Goal: Information Seeking & Learning: Learn about a topic

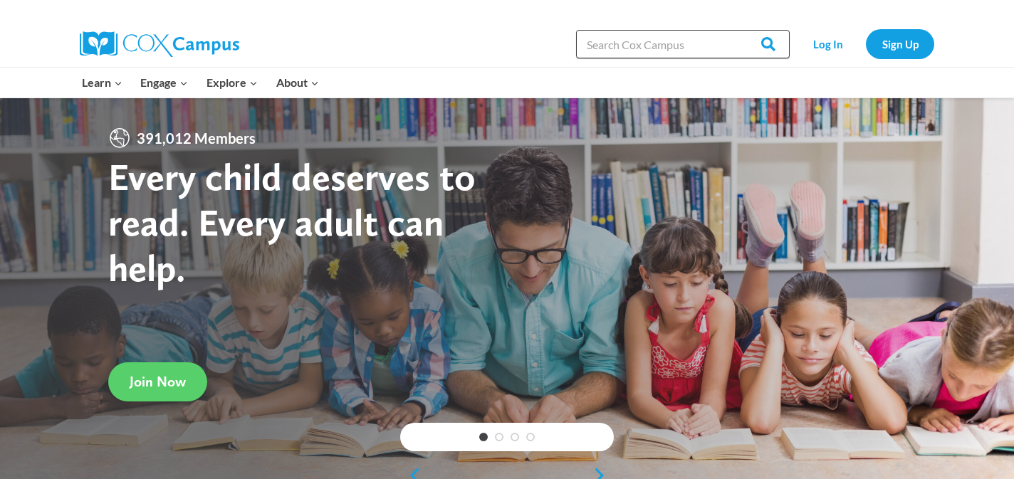
click at [659, 45] on input "Search in [URL][DOMAIN_NAME]" at bounding box center [683, 44] width 214 height 28
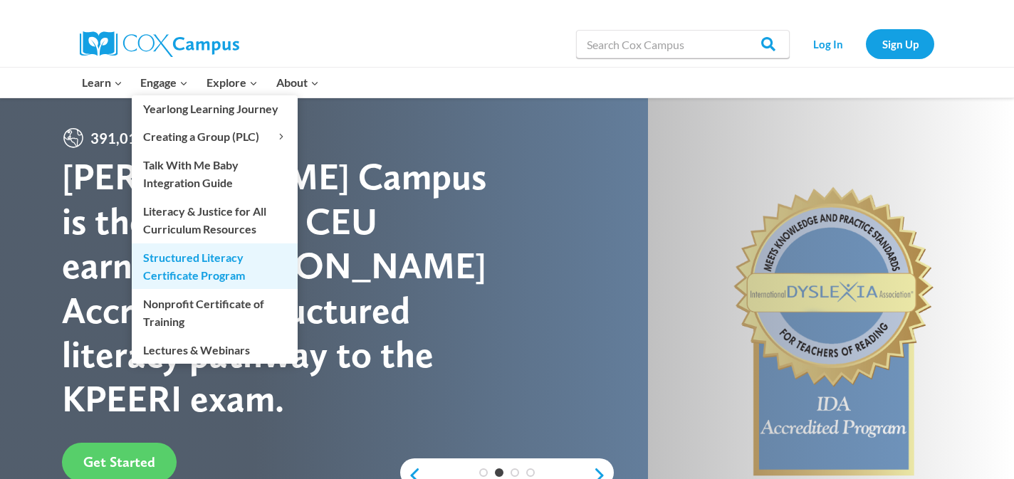
click at [221, 258] on link "Structured Literacy Certificate Program" at bounding box center [215, 266] width 166 height 46
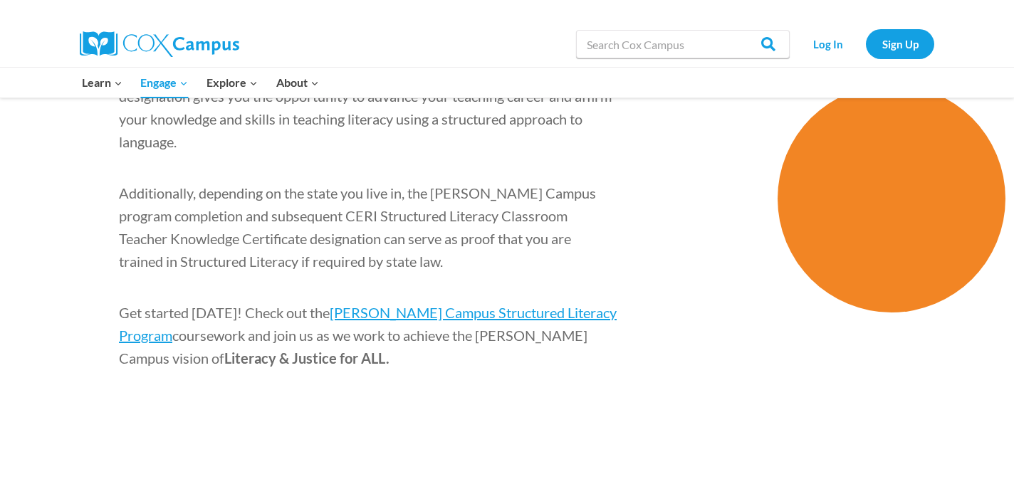
scroll to position [2263, 0]
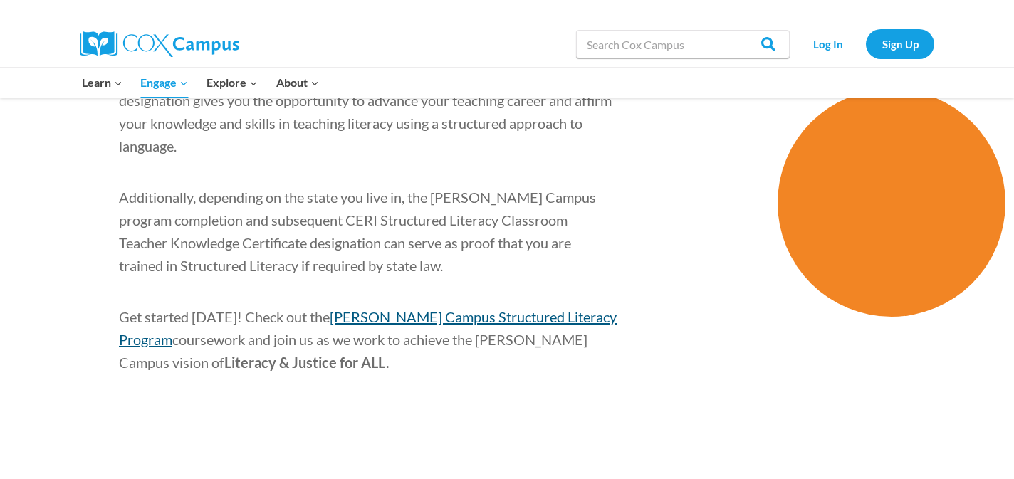
click at [462, 308] on span "[PERSON_NAME] Campus Structured Literacy Program" at bounding box center [368, 328] width 498 height 40
